Goal: Information Seeking & Learning: Learn about a topic

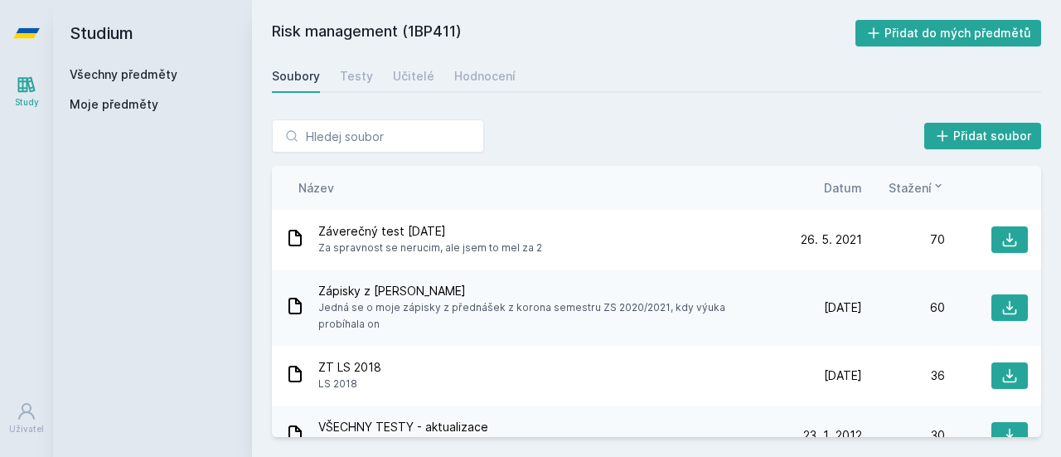
click at [328, 137] on input "search" at bounding box center [378, 135] width 212 height 33
type input "т"
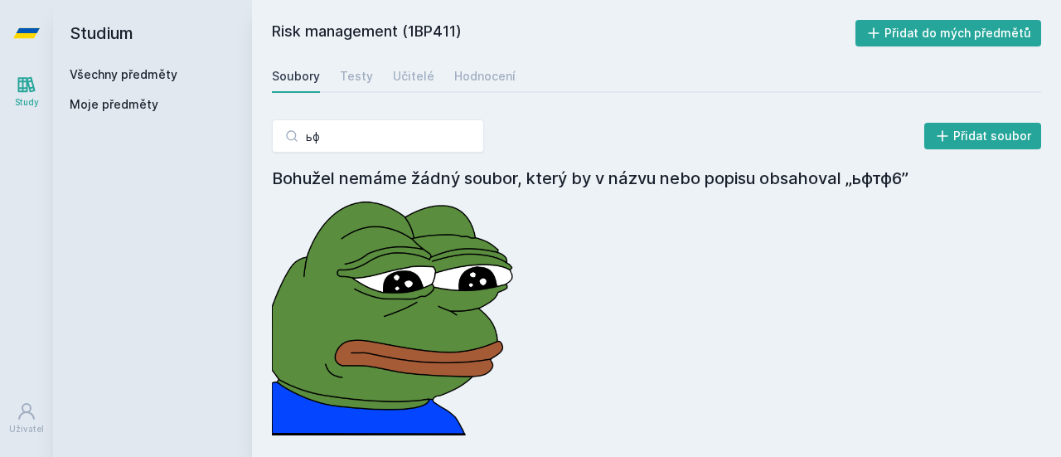
type input "ь"
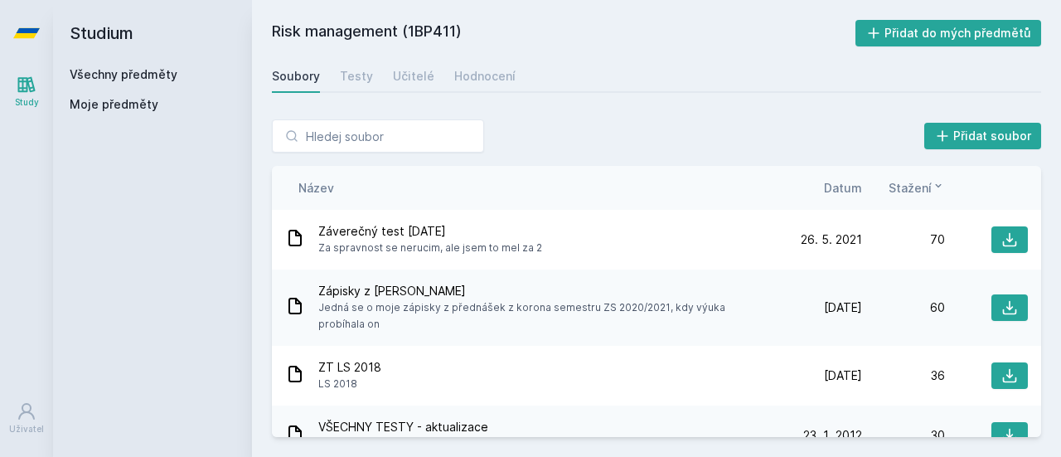
click at [152, 75] on link "Všechny předměty" at bounding box center [124, 74] width 108 height 14
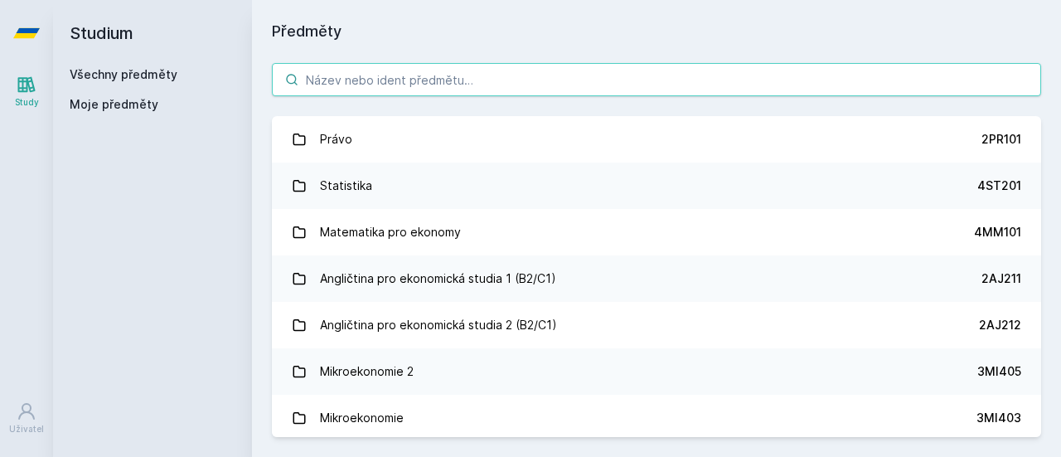
click at [315, 87] on input "search" at bounding box center [656, 79] width 769 height 33
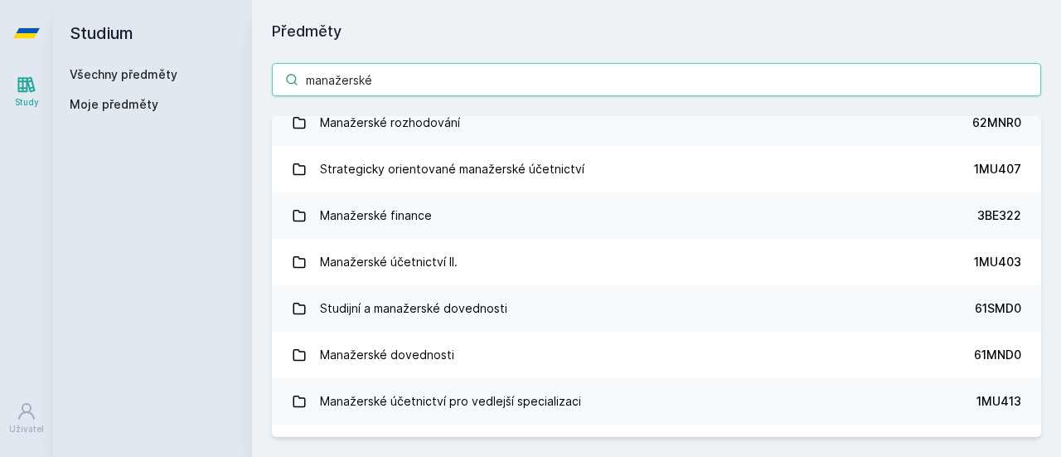
scroll to position [158, 0]
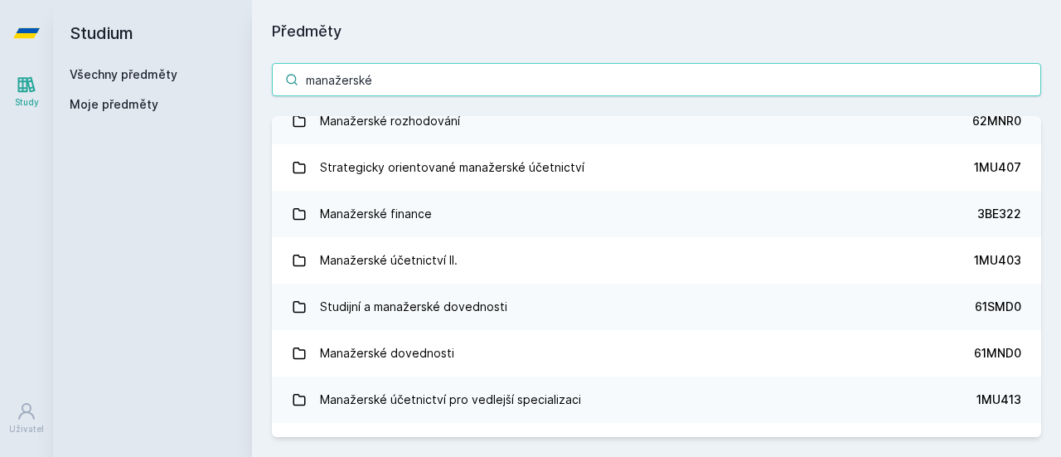
type input "manažerské"
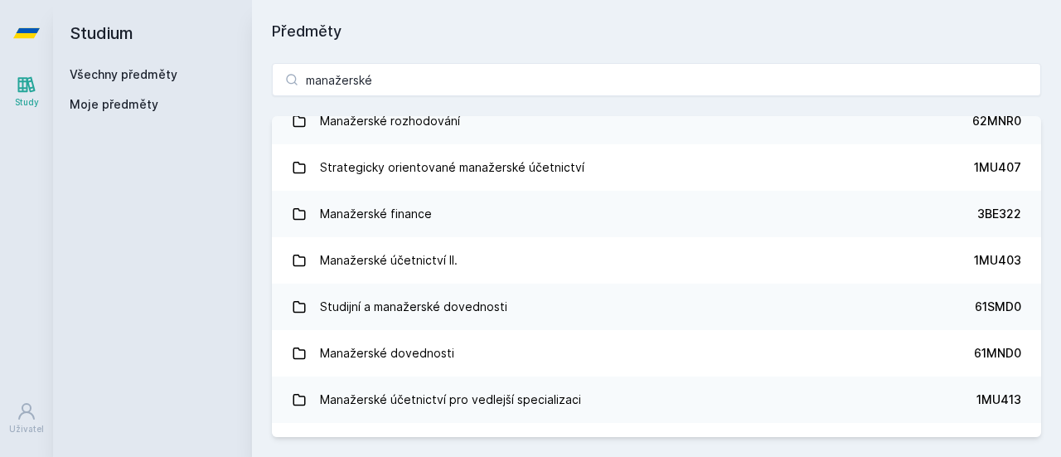
click at [440, 253] on div "Manažerské účetnictví II." at bounding box center [389, 260] width 138 height 33
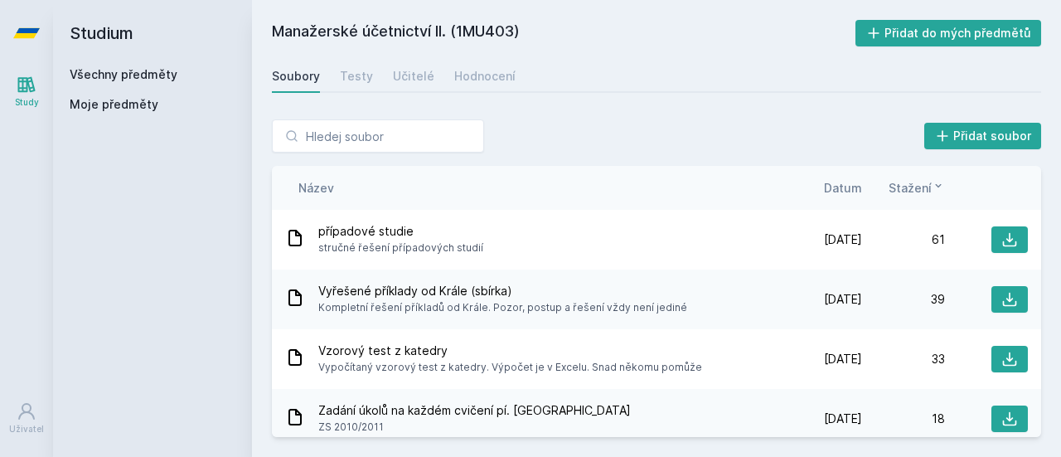
click at [841, 181] on span "Datum" at bounding box center [843, 187] width 38 height 17
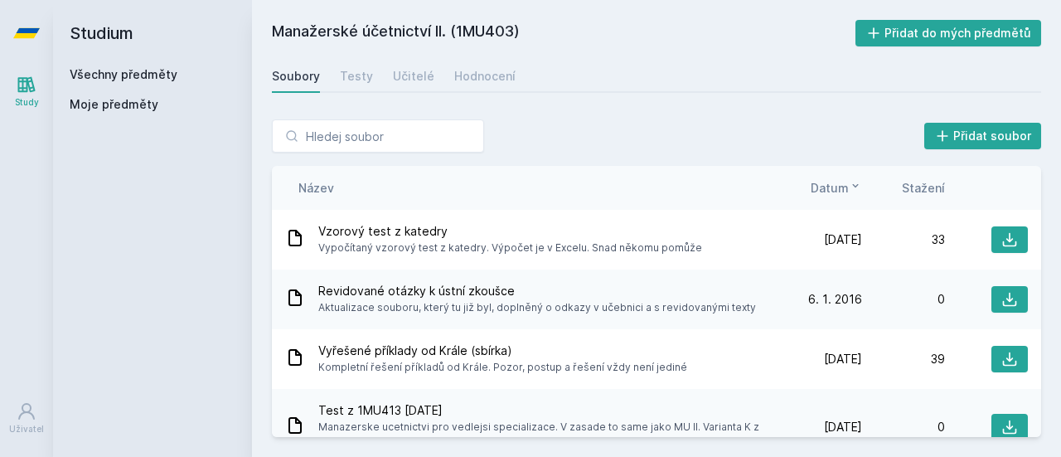
click at [841, 181] on span "Datum" at bounding box center [830, 187] width 38 height 17
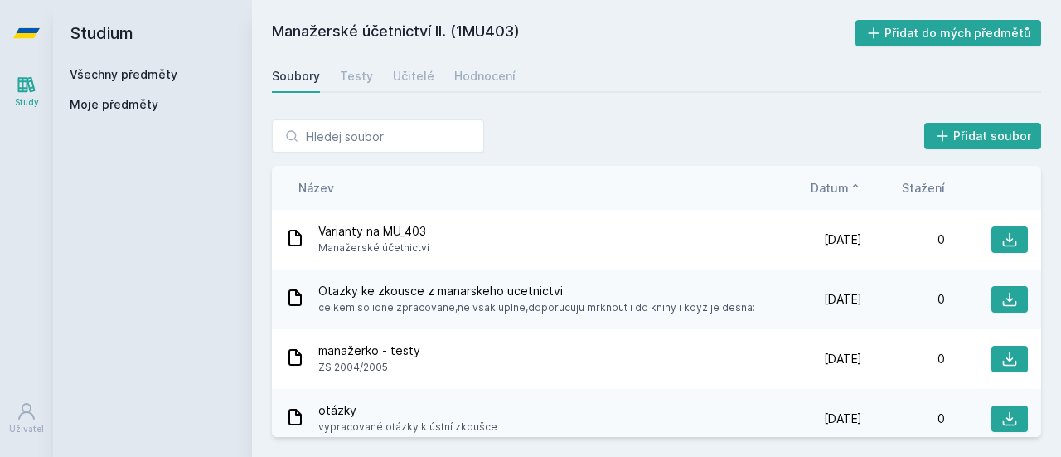
click at [841, 181] on span "Datum" at bounding box center [830, 187] width 38 height 17
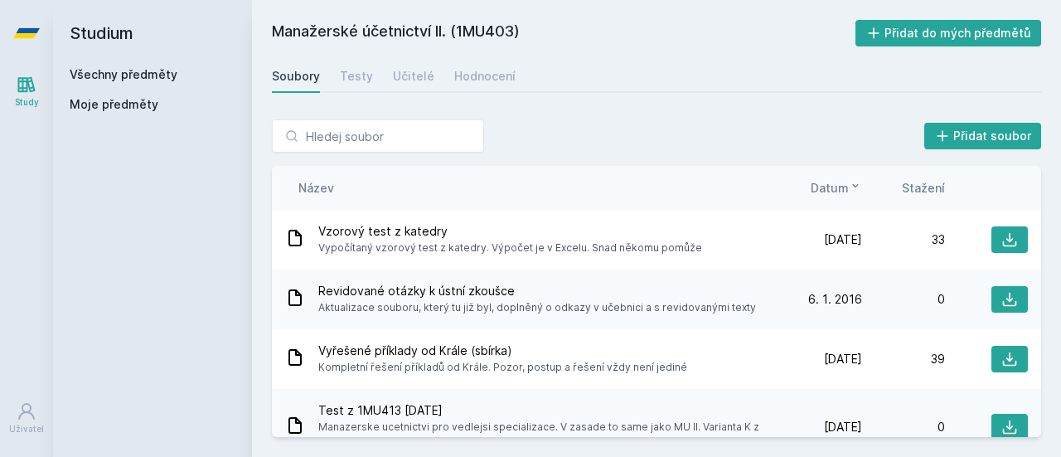
click at [841, 181] on span "Datum" at bounding box center [830, 187] width 38 height 17
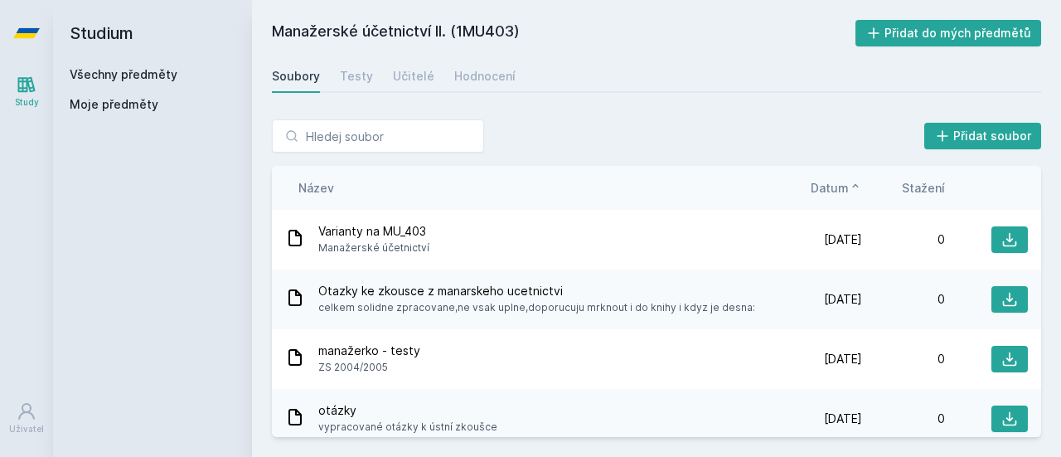
click at [841, 181] on span "Datum" at bounding box center [830, 187] width 38 height 17
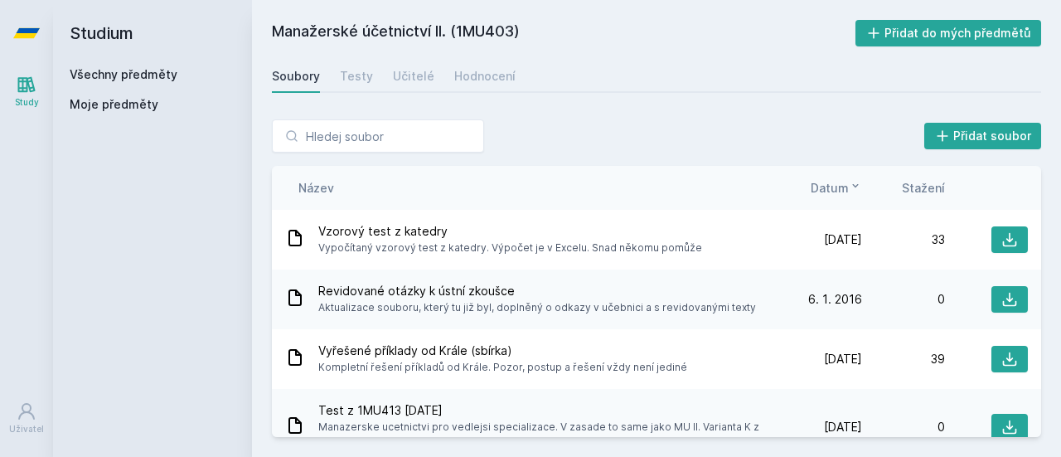
click at [829, 188] on span "Datum" at bounding box center [830, 187] width 38 height 17
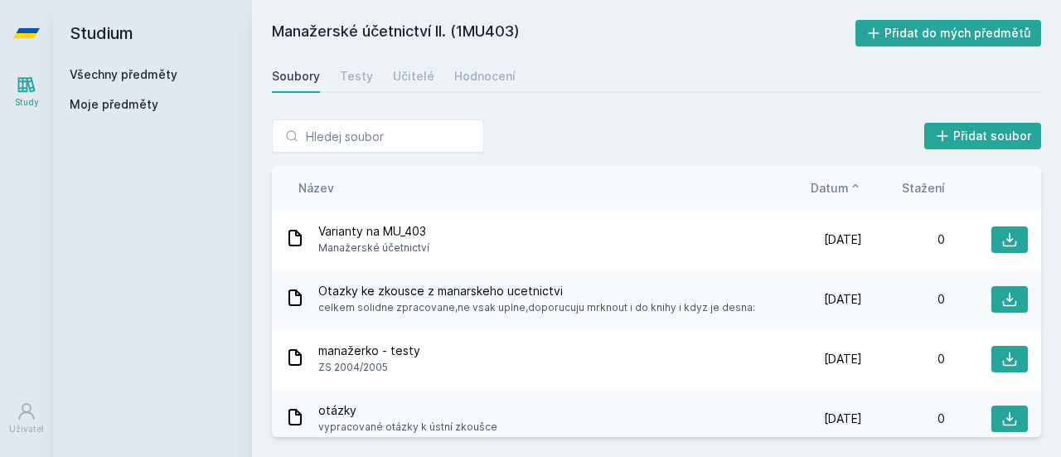
click at [829, 188] on span "Datum" at bounding box center [830, 187] width 38 height 17
